Goal: Transaction & Acquisition: Download file/media

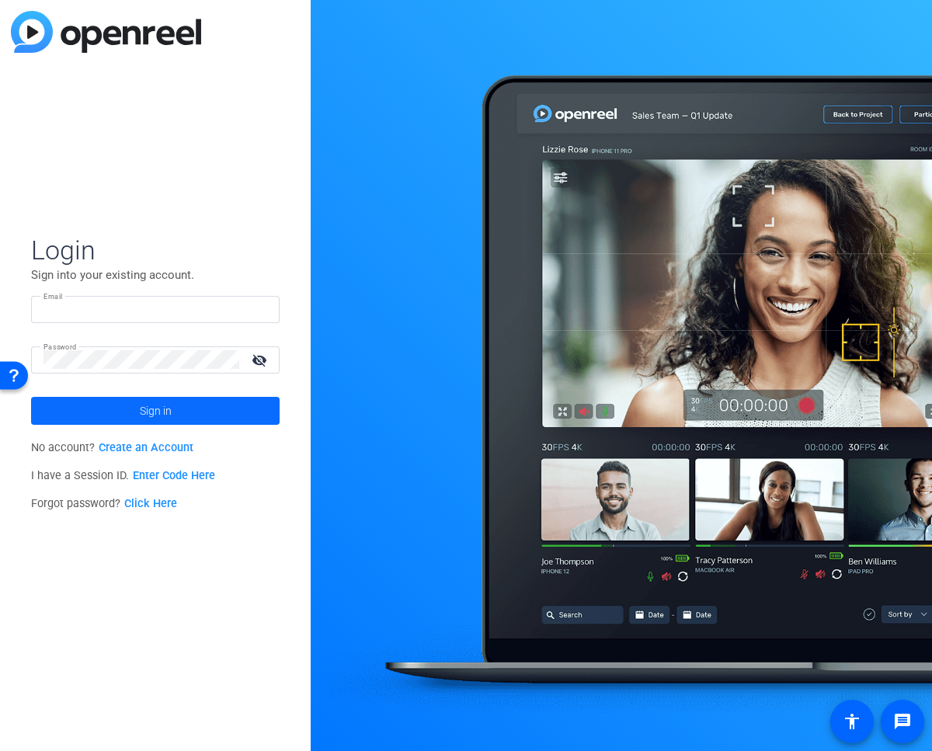
type input "kat@snapsbykat.com"
click at [148, 416] on span "Sign in" at bounding box center [156, 410] width 32 height 39
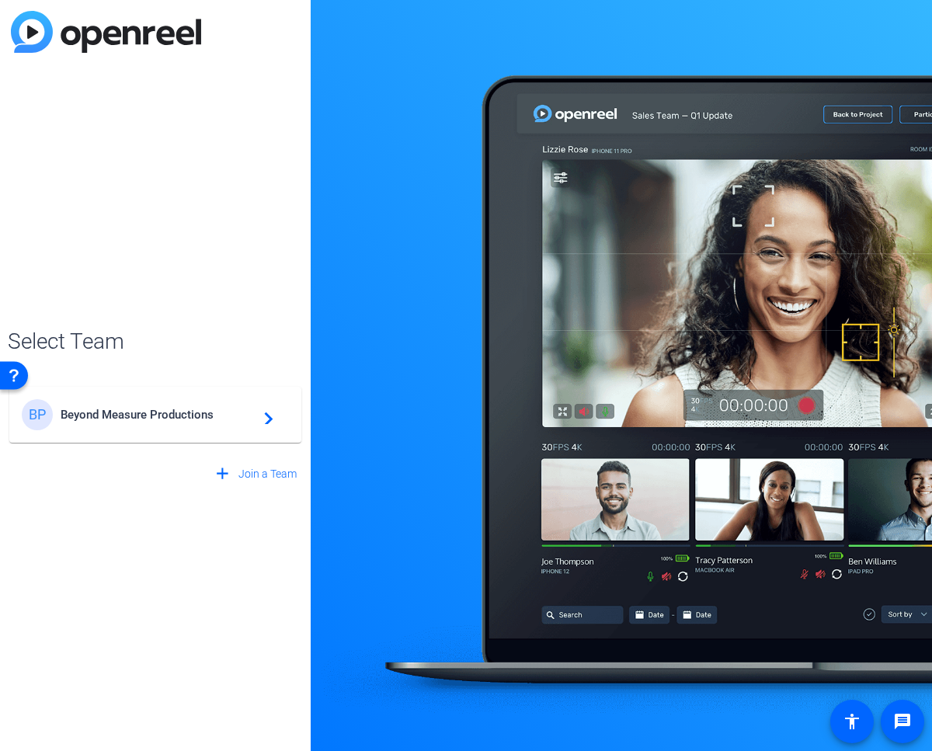
drag, startPoint x: 207, startPoint y: 417, endPoint x: 214, endPoint y: 413, distance: 8.0
click at [208, 417] on span "Beyond Measure Productions" at bounding box center [158, 415] width 194 height 14
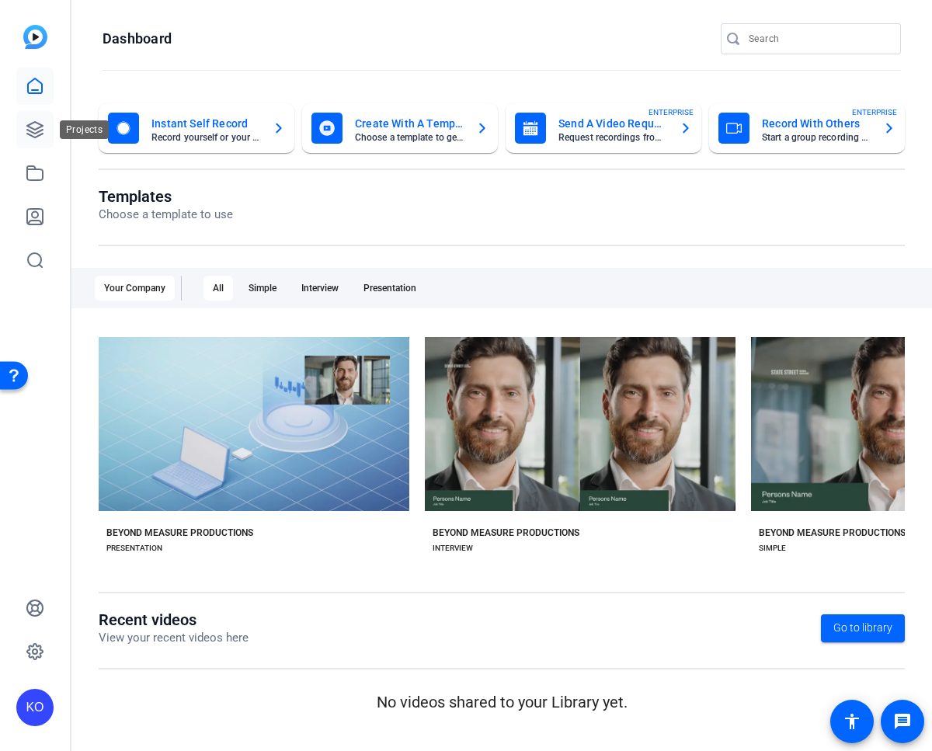
click at [35, 133] on icon at bounding box center [35, 130] width 16 height 16
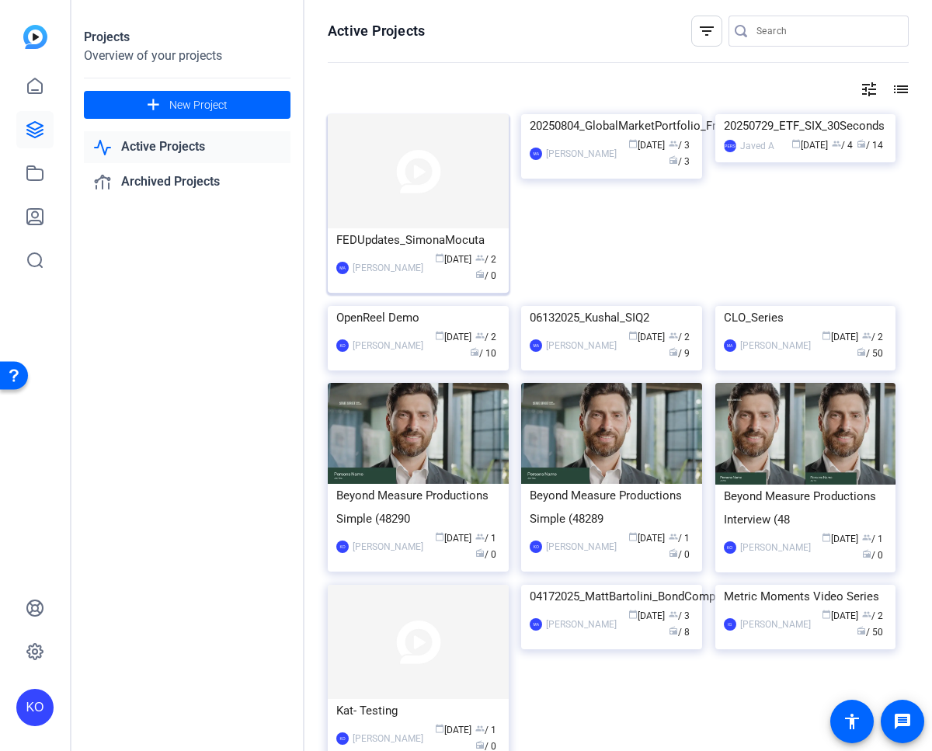
click at [400, 187] on img at bounding box center [418, 171] width 181 height 114
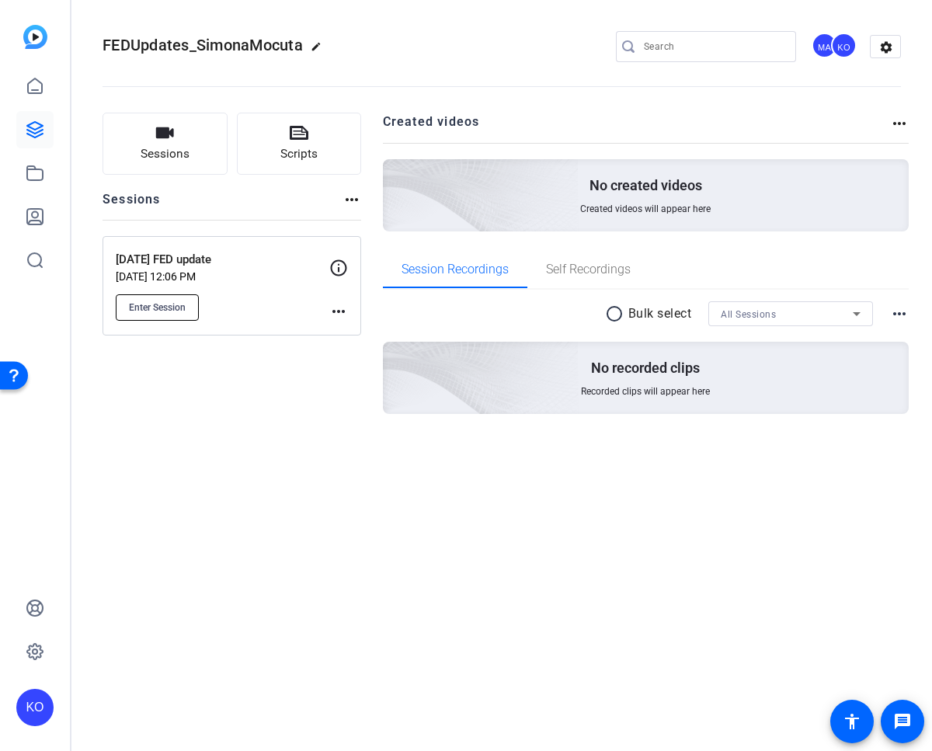
click at [171, 307] on span "Enter Session" at bounding box center [157, 307] width 57 height 12
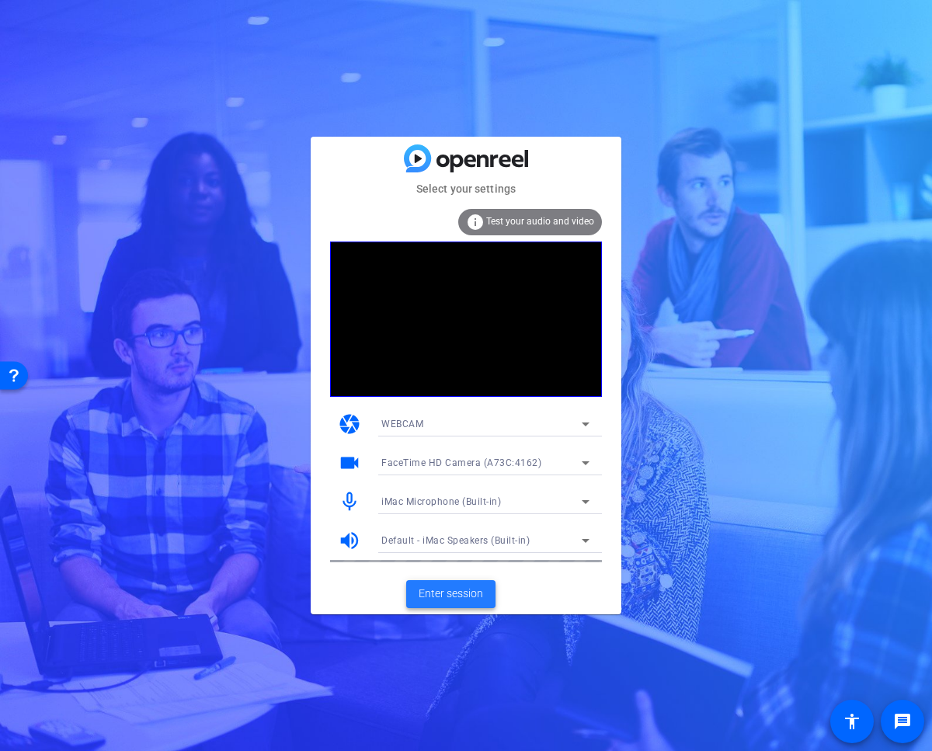
click at [464, 592] on span "Enter session" at bounding box center [451, 593] width 64 height 16
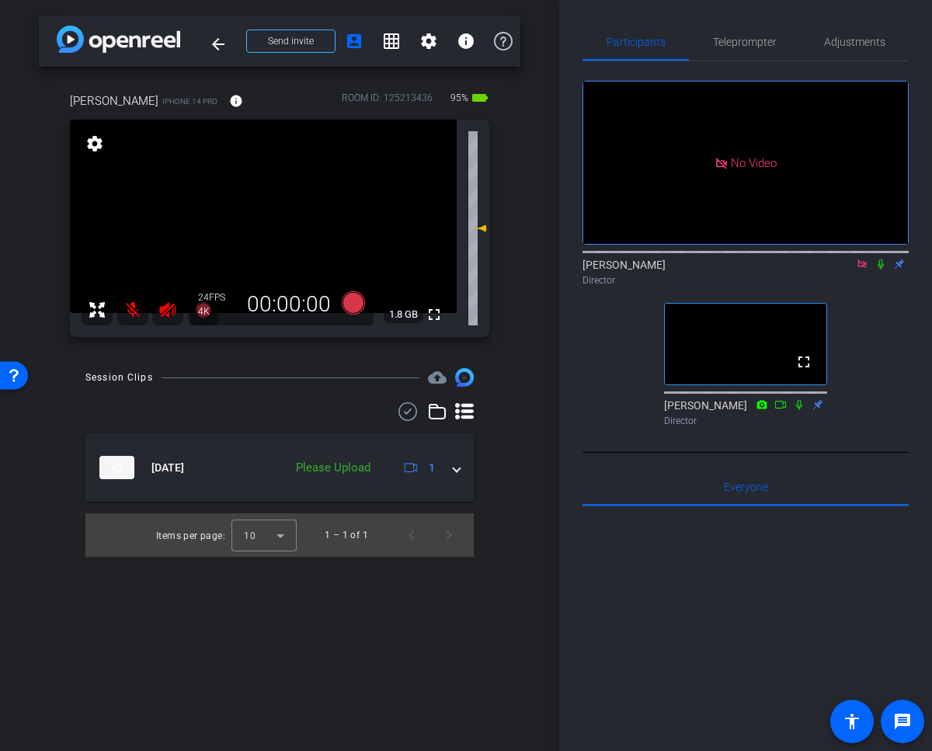
click at [882, 269] on icon at bounding box center [880, 264] width 6 height 10
click at [880, 269] on icon at bounding box center [881, 264] width 9 height 10
click at [229, 104] on mat-icon "info" at bounding box center [236, 101] width 14 height 14
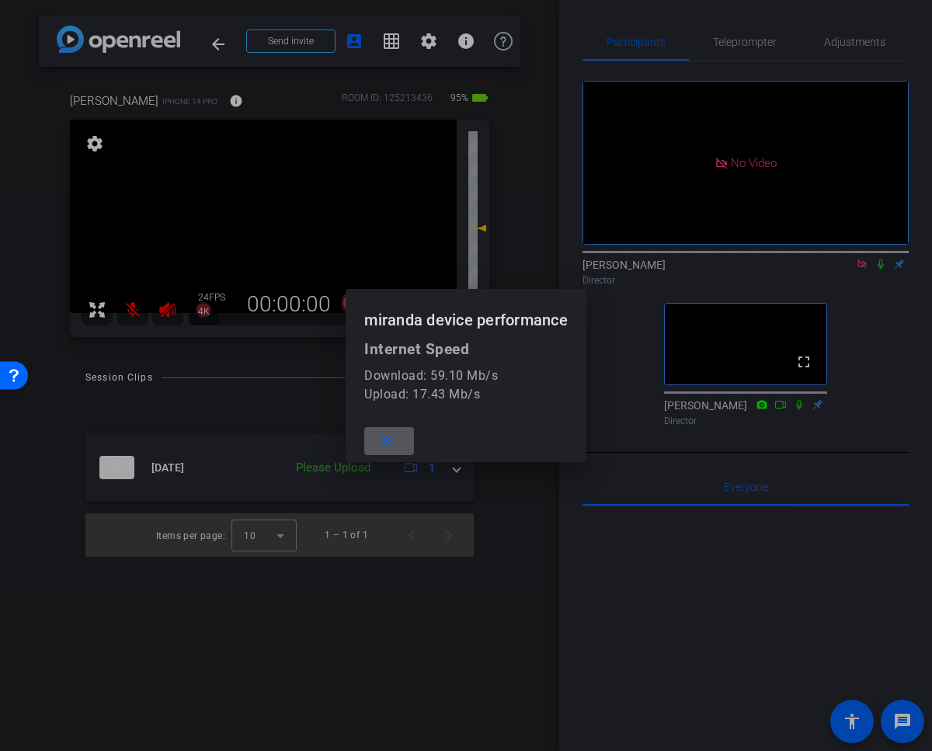
click at [378, 422] on span at bounding box center [389, 440] width 50 height 37
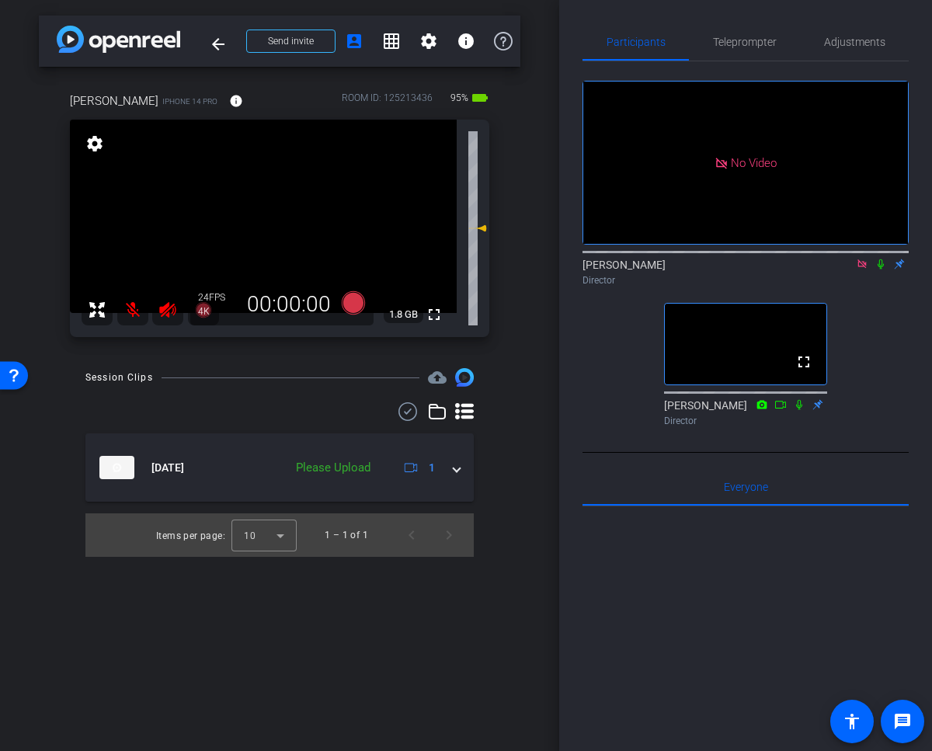
click at [877, 269] on icon at bounding box center [880, 264] width 12 height 11
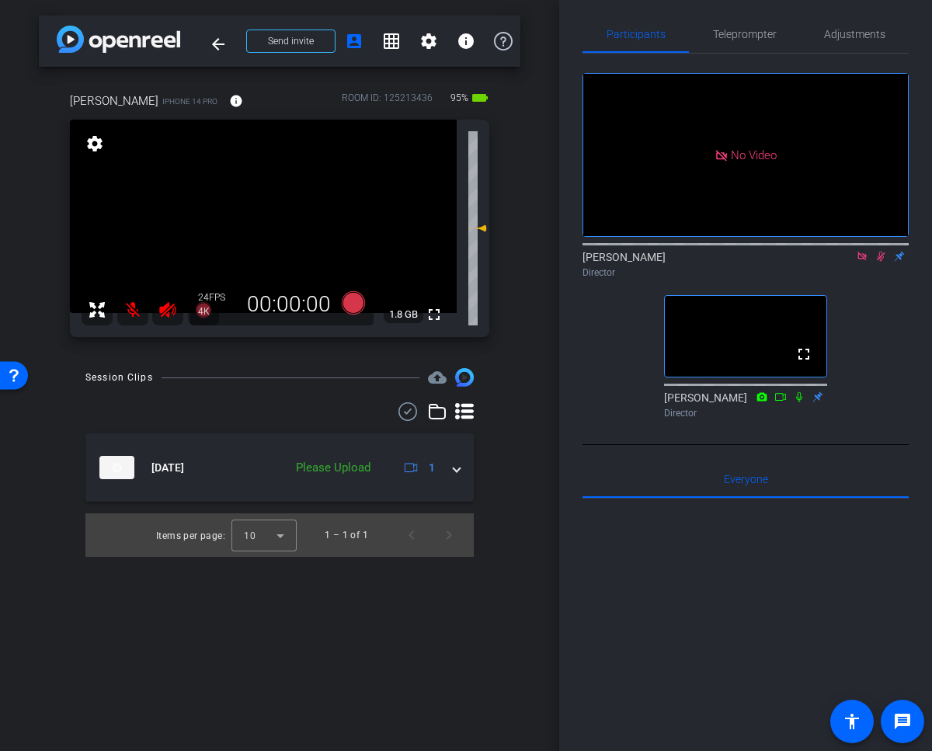
click at [880, 262] on icon at bounding box center [880, 256] width 12 height 11
click at [882, 262] on icon at bounding box center [880, 256] width 12 height 11
click at [879, 262] on icon at bounding box center [880, 256] width 12 height 11
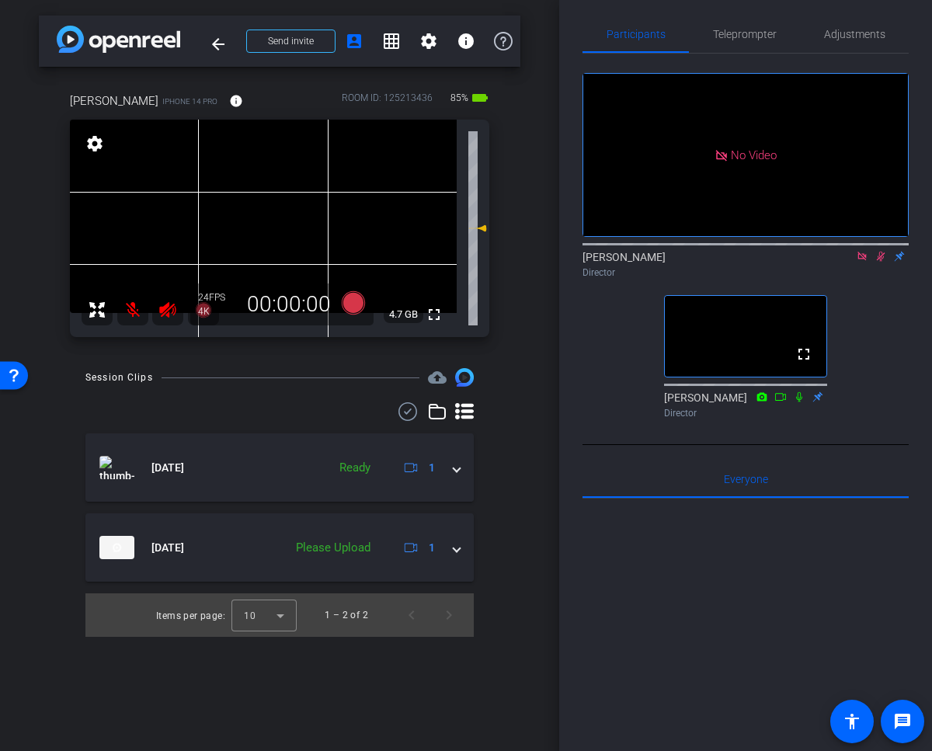
click at [883, 262] on icon at bounding box center [881, 257] width 9 height 10
click at [881, 262] on icon at bounding box center [880, 256] width 12 height 11
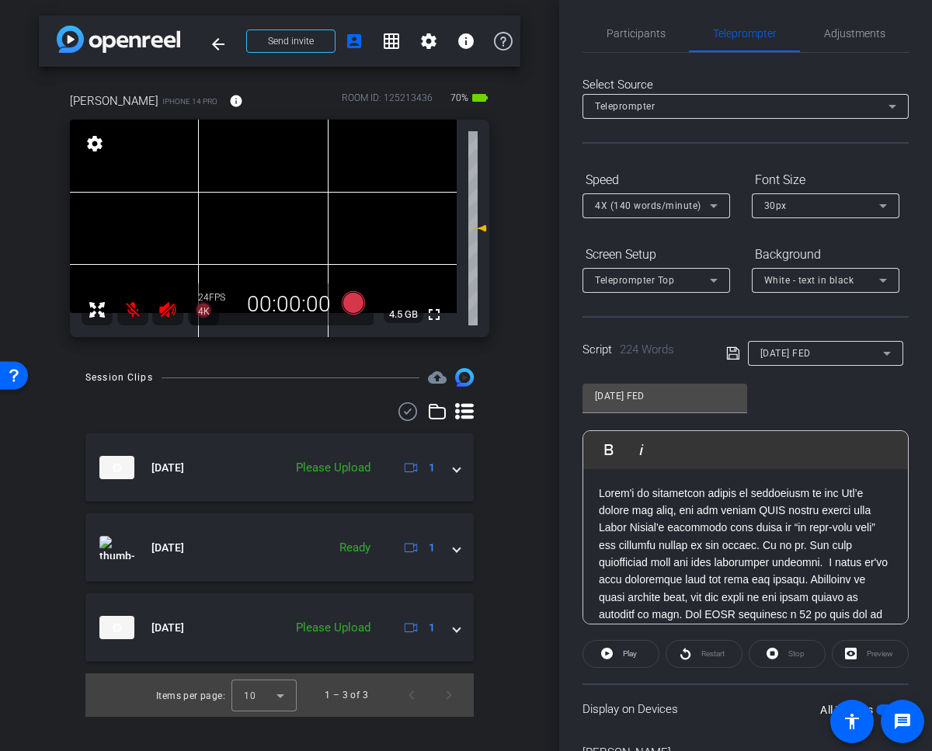
click at [127, 311] on mat-icon at bounding box center [132, 309] width 31 height 31
click at [637, 30] on span "Participants" at bounding box center [635, 33] width 59 height 11
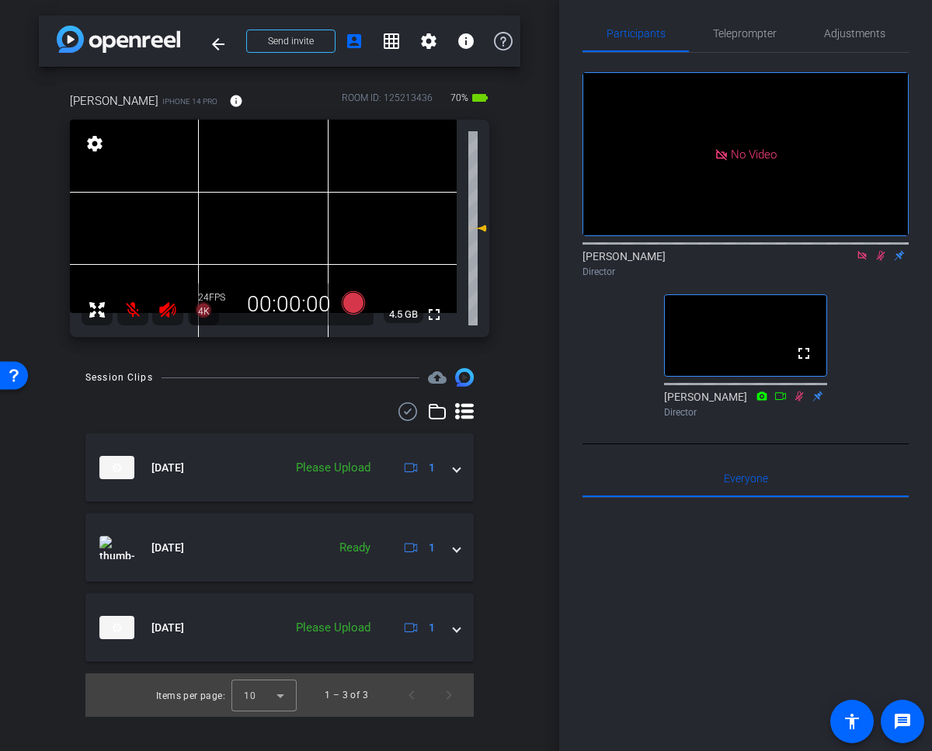
click at [131, 311] on mat-icon at bounding box center [132, 309] width 31 height 31
click at [95, 148] on mat-icon "settings" at bounding box center [95, 143] width 22 height 19
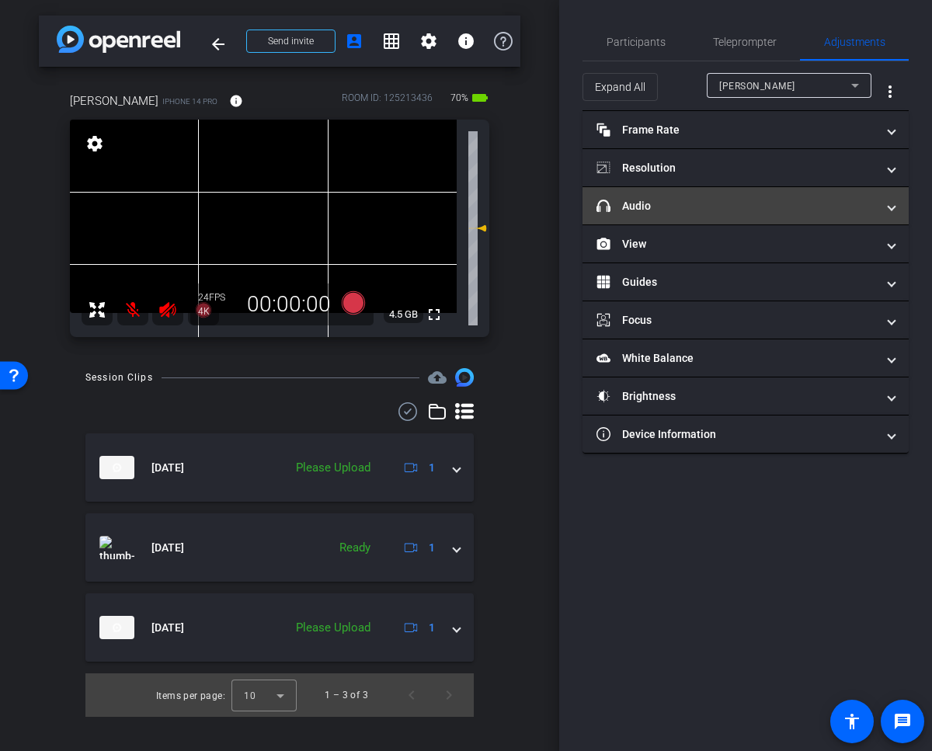
click at [651, 206] on mat-panel-title "headphone icon Audio" at bounding box center [736, 206] width 280 height 16
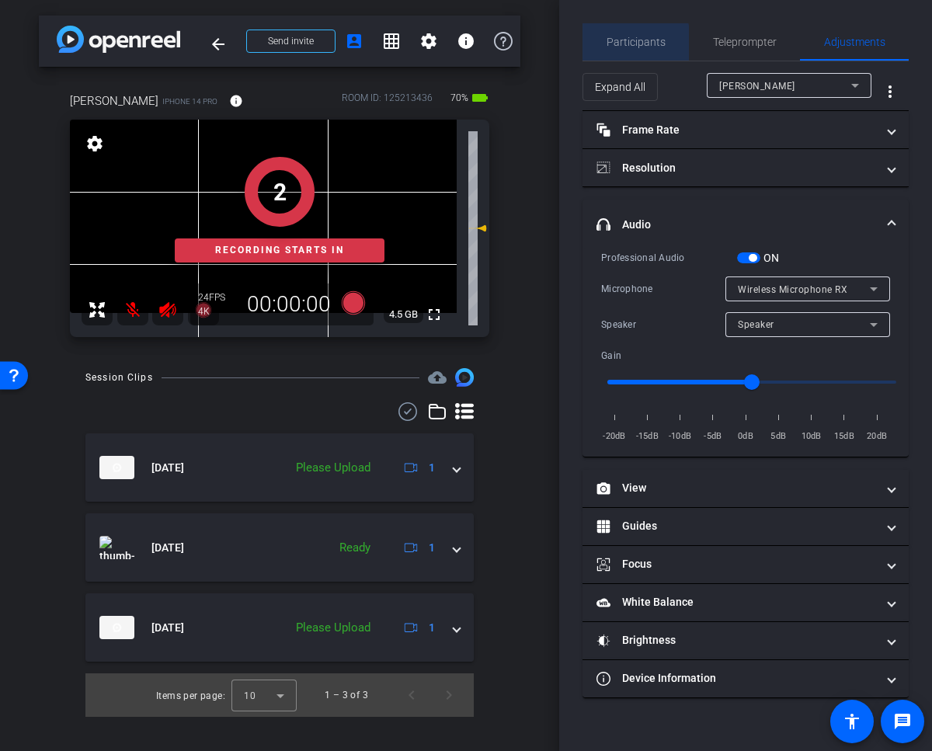
click at [617, 44] on span "Participants" at bounding box center [635, 41] width 59 height 11
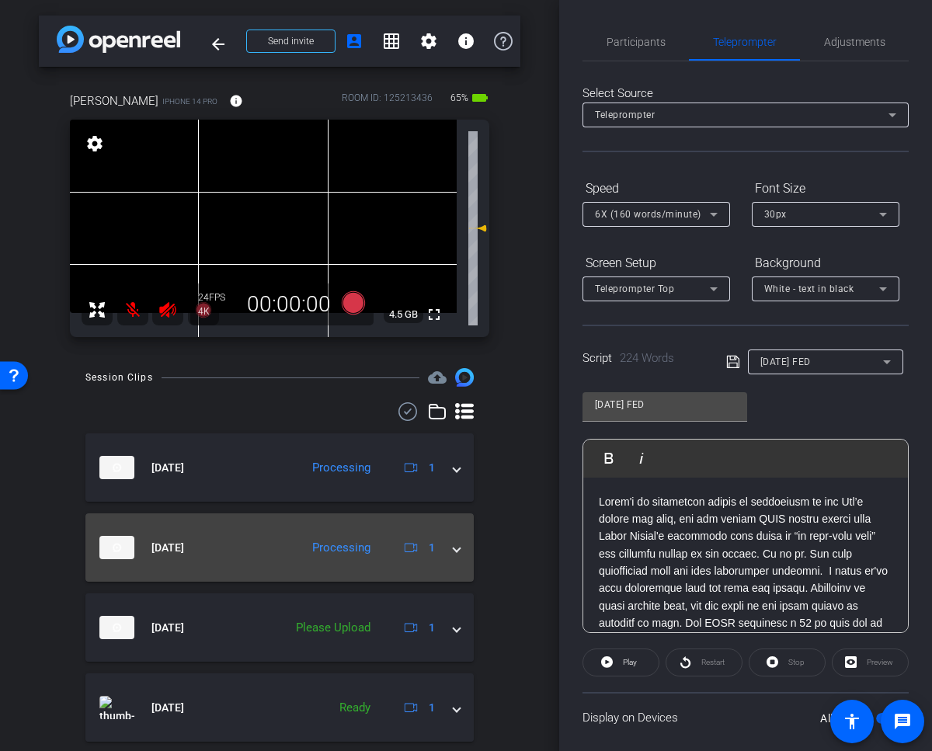
click at [233, 550] on mat-panel-title "[DATE]" at bounding box center [195, 547] width 193 height 23
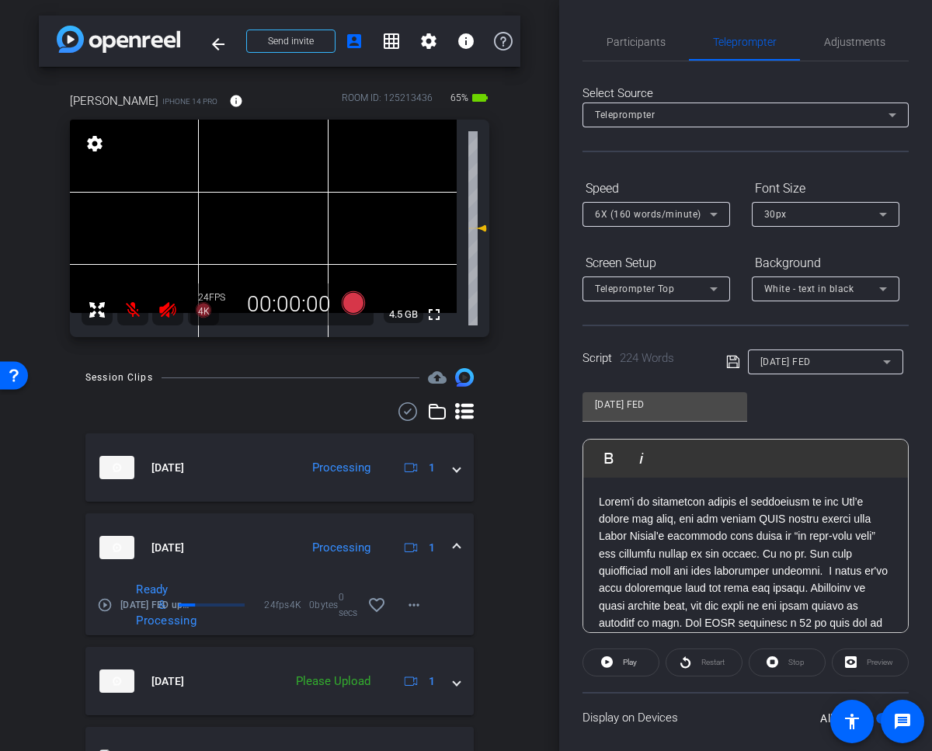
click at [103, 601] on mat-icon "play_circle_outline" at bounding box center [105, 605] width 16 height 16
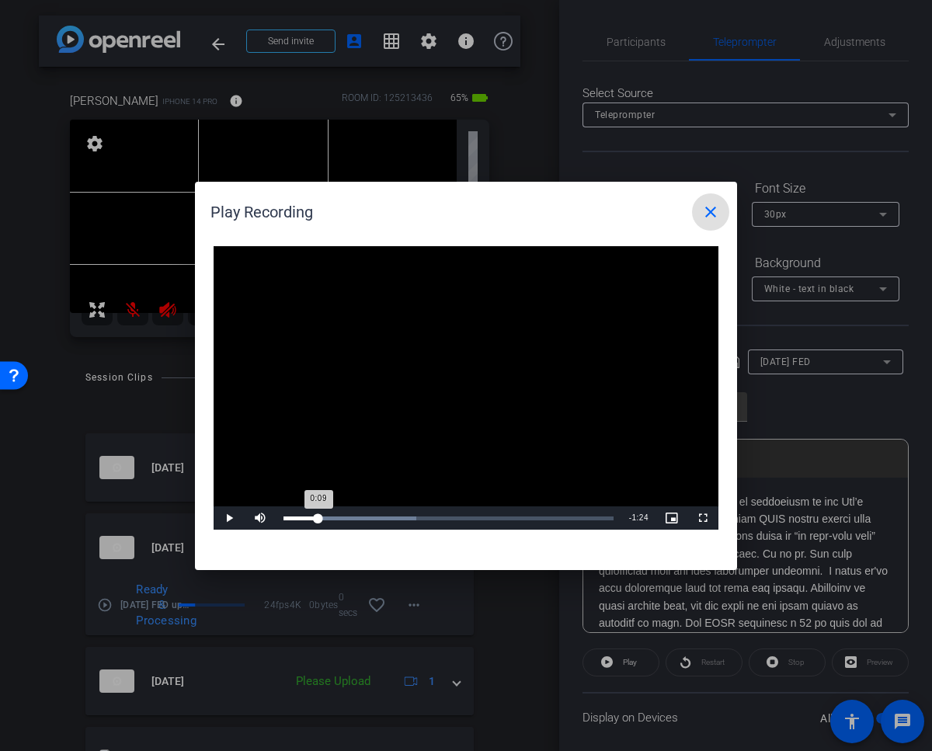
click at [318, 519] on div "Loaded : 40.21% 0:09 0:09" at bounding box center [448, 518] width 330 height 4
click at [232, 518] on span "Video Player" at bounding box center [229, 518] width 31 height 0
click at [712, 209] on mat-icon "close" at bounding box center [710, 212] width 19 height 19
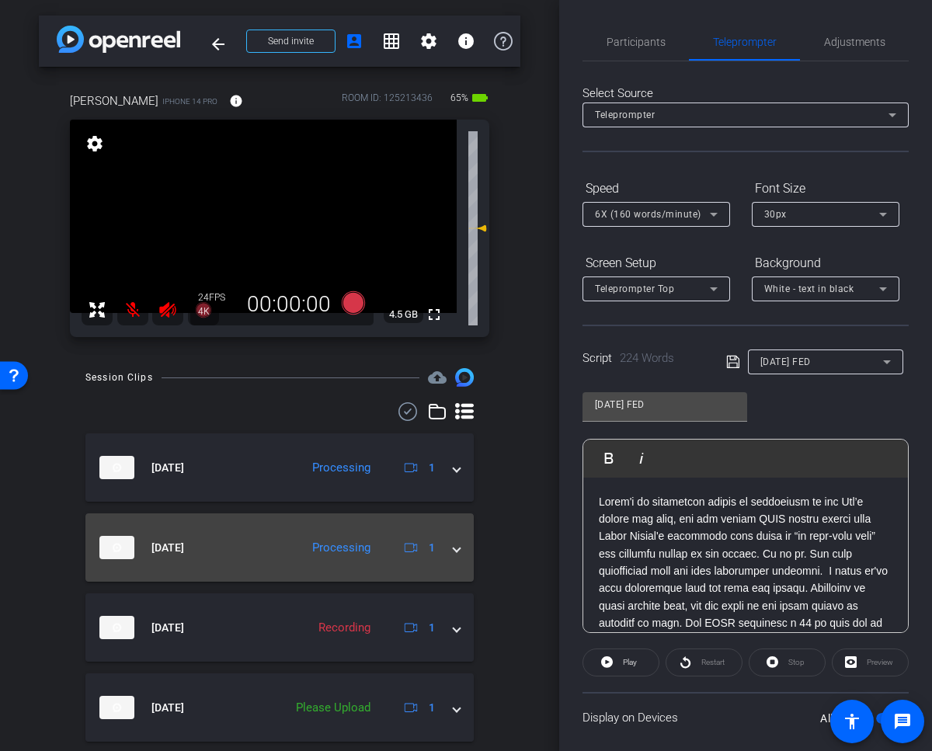
click at [455, 551] on span at bounding box center [456, 548] width 6 height 16
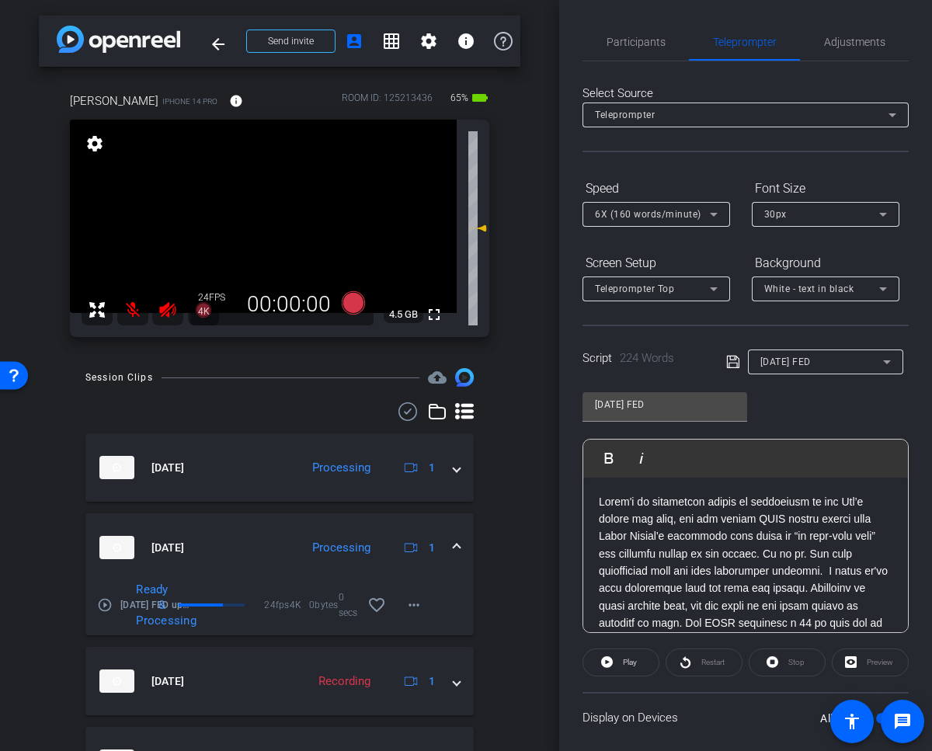
click at [455, 551] on span at bounding box center [456, 548] width 6 height 16
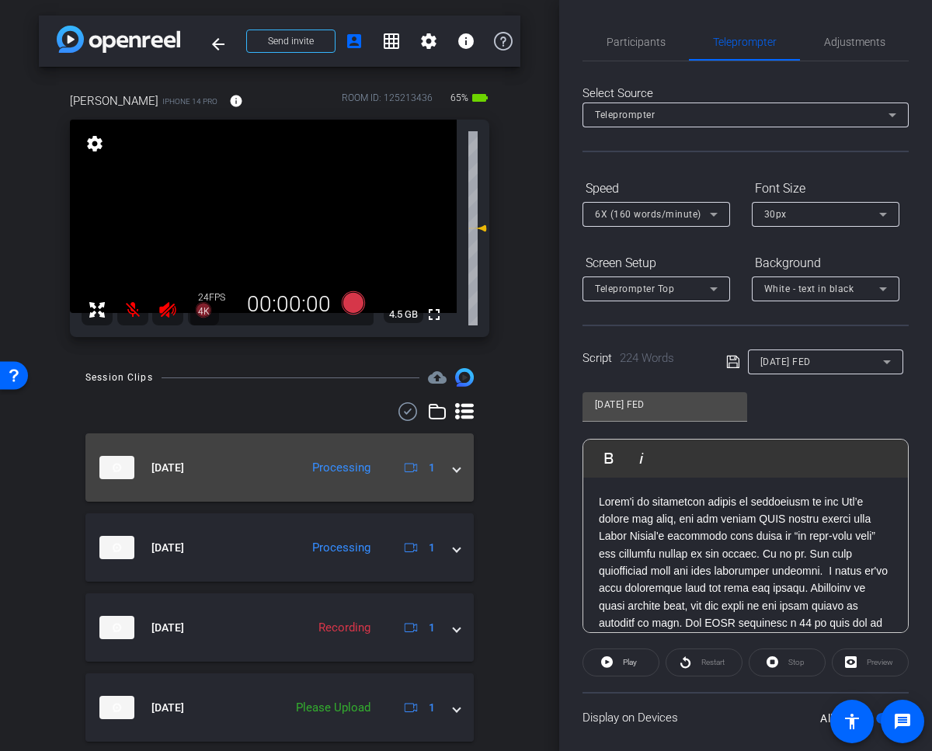
click at [454, 474] on span at bounding box center [456, 468] width 6 height 16
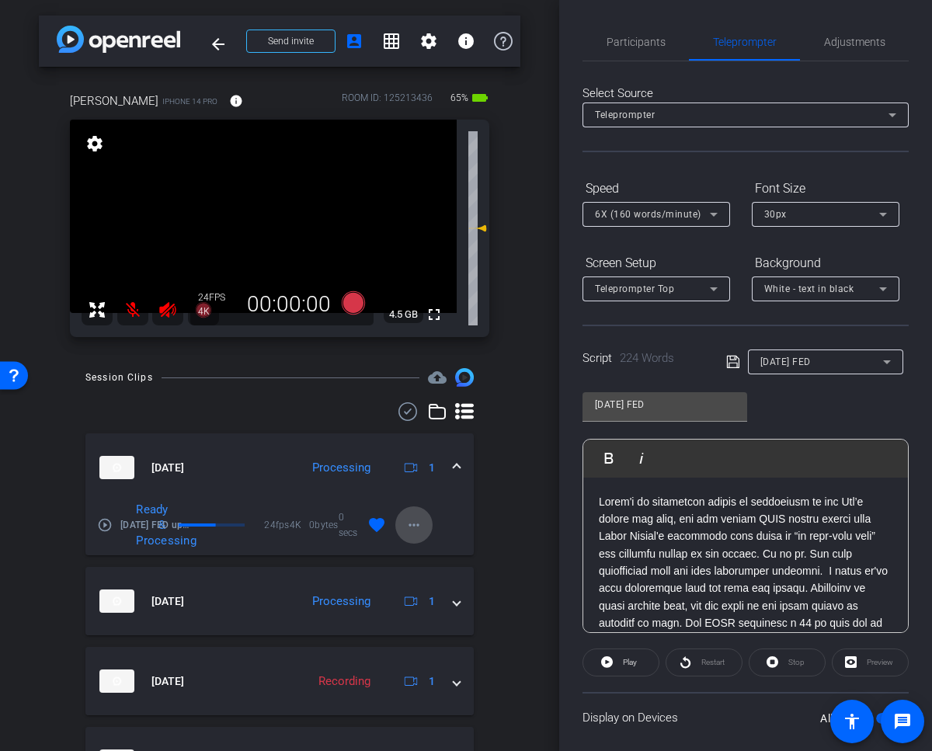
click at [408, 528] on mat-icon "more_horiz" at bounding box center [414, 525] width 19 height 19
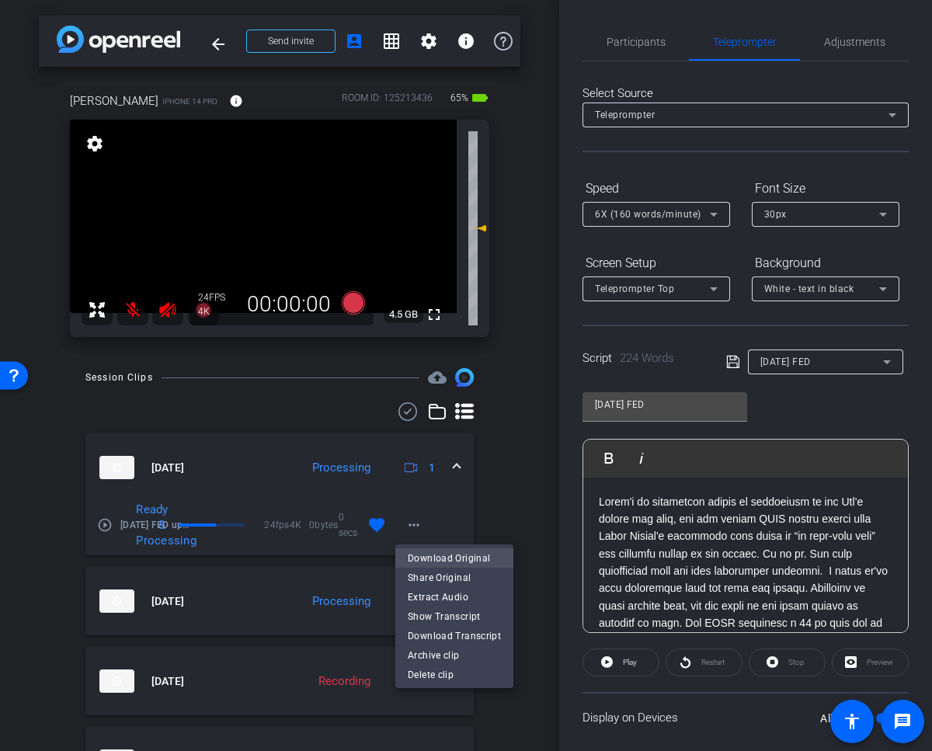
click at [435, 552] on span "Download Original" at bounding box center [454, 557] width 93 height 19
